Goal: Check status: Check status

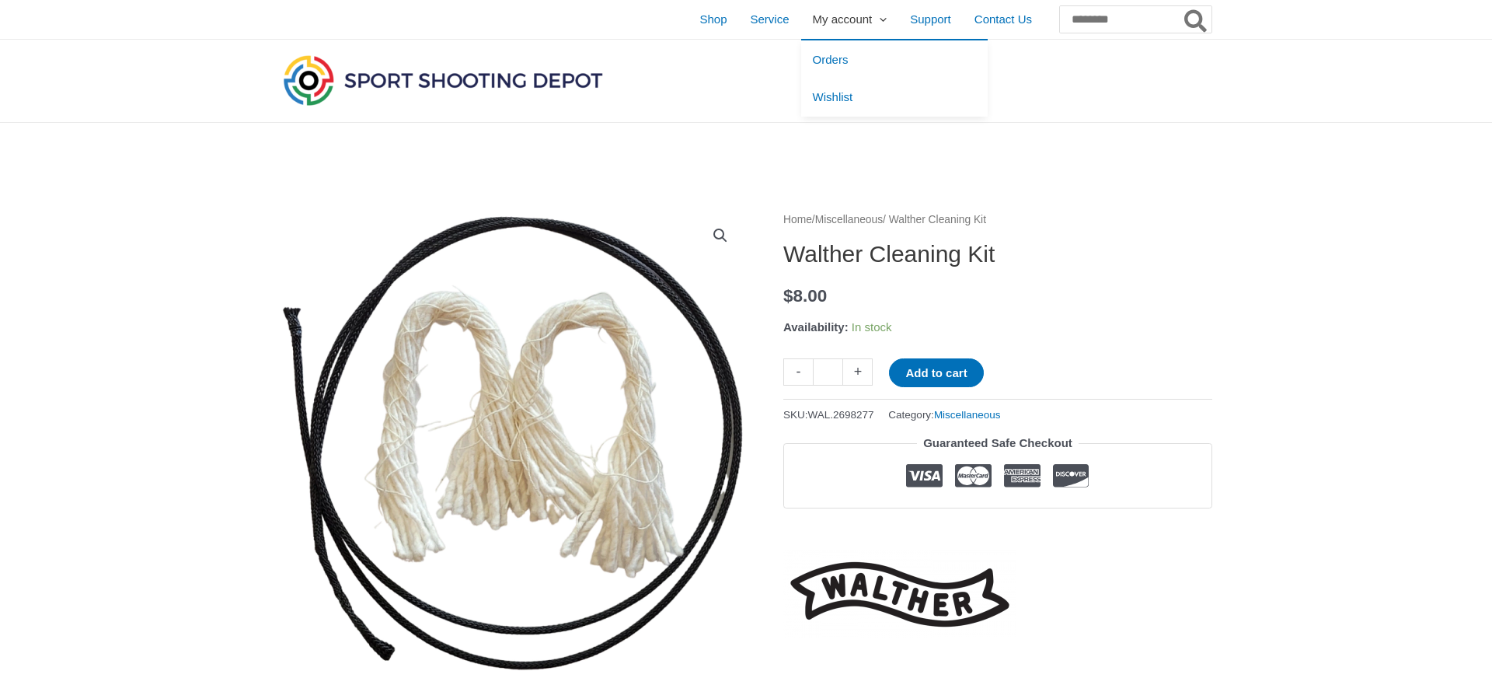
click at [813, 23] on span "My account" at bounding box center [843, 19] width 60 height 39
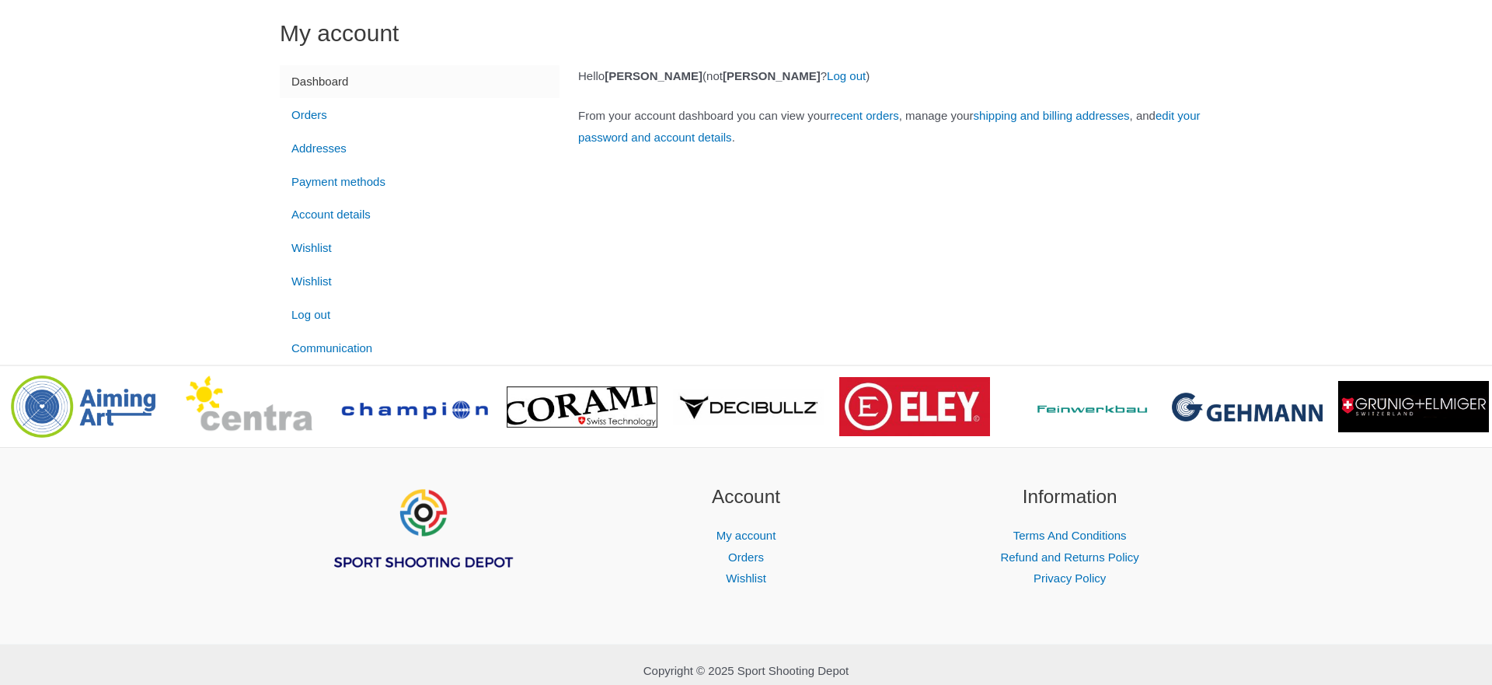
scroll to position [52, 0]
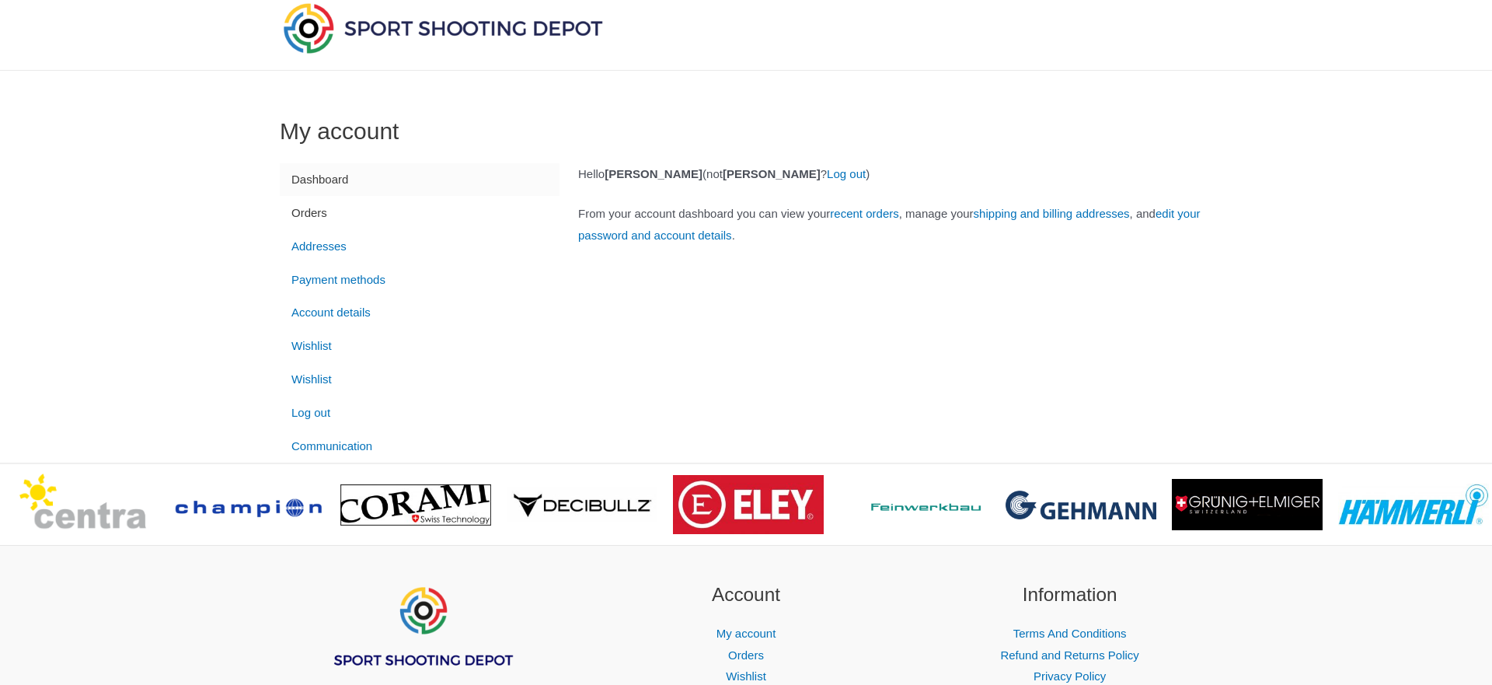
click at [302, 214] on link "Orders" at bounding box center [420, 212] width 280 height 33
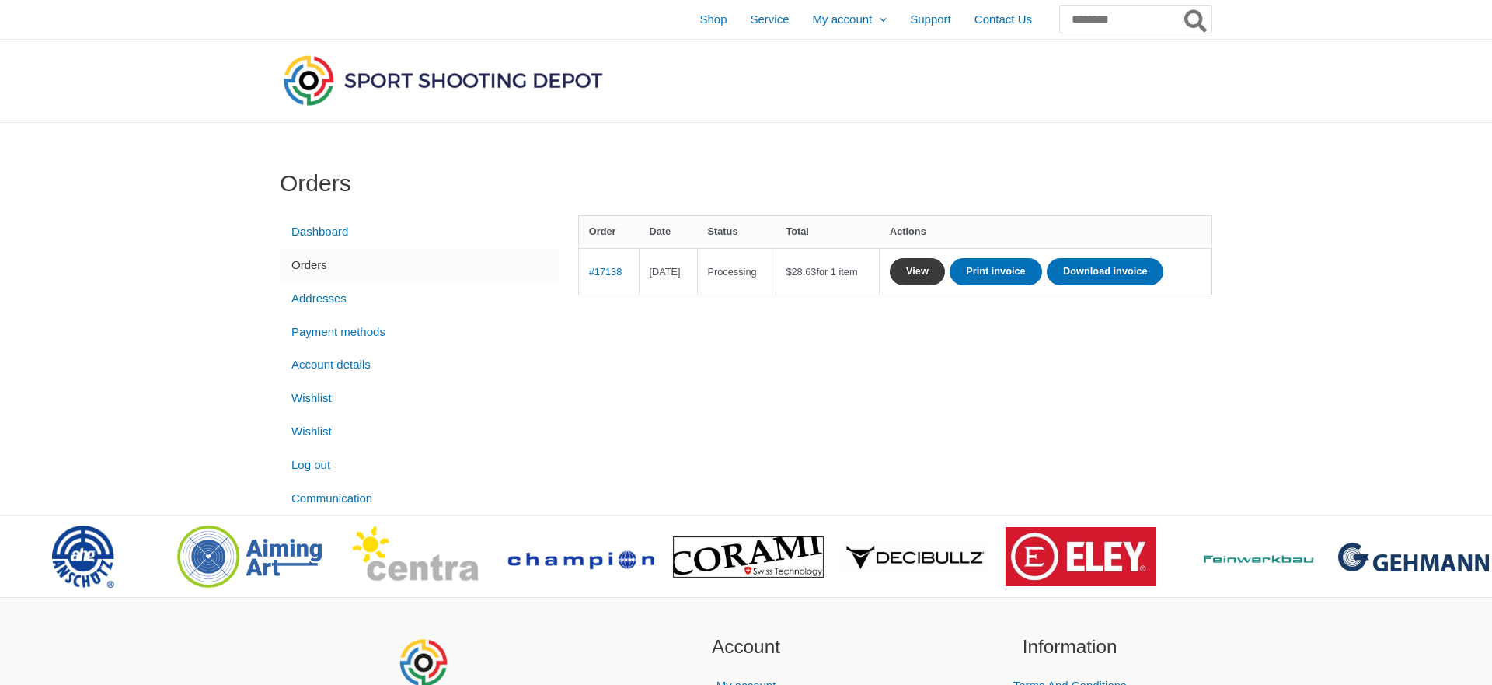
click at [945, 260] on link "View" at bounding box center [917, 271] width 55 height 27
